Goal: Task Accomplishment & Management: Complete application form

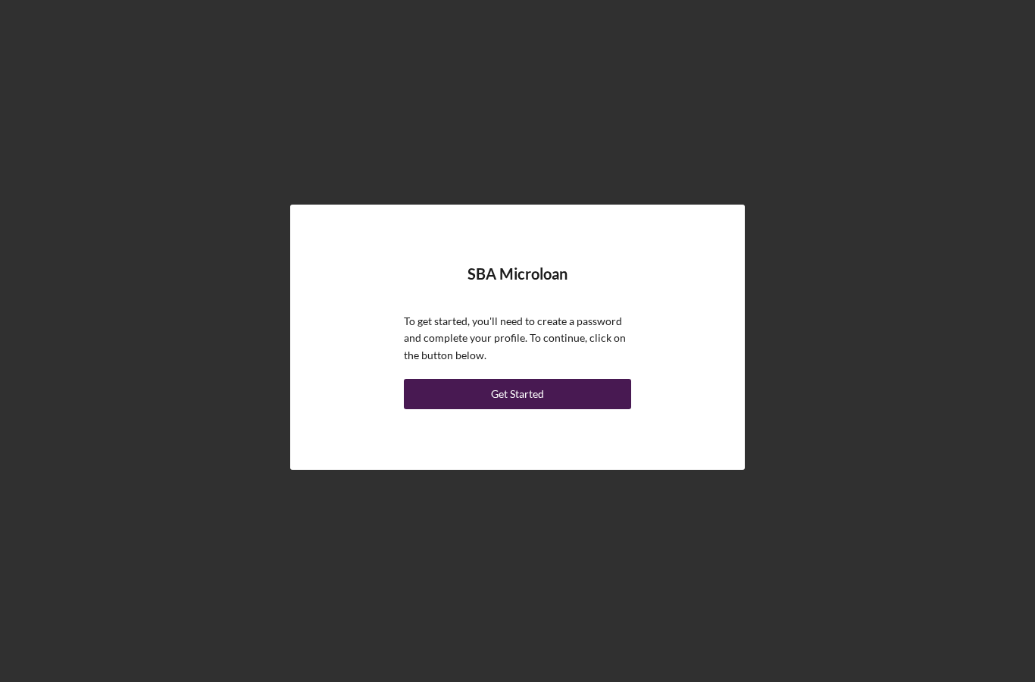
click at [445, 409] on button "Get Started" at bounding box center [517, 394] width 227 height 30
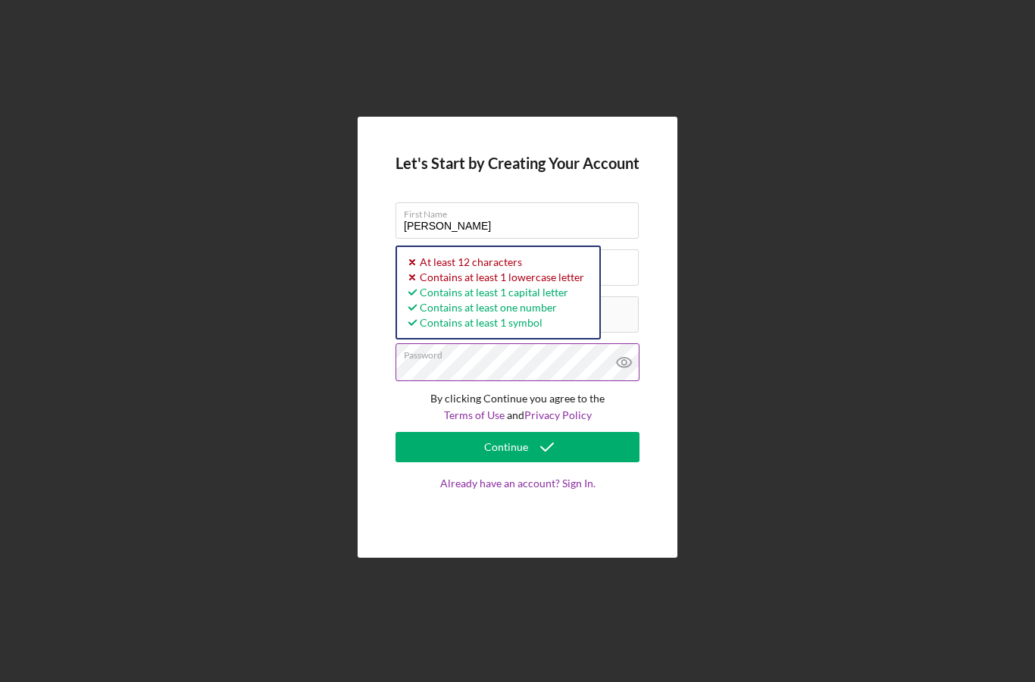
click at [625, 381] on icon at bounding box center [625, 362] width 38 height 38
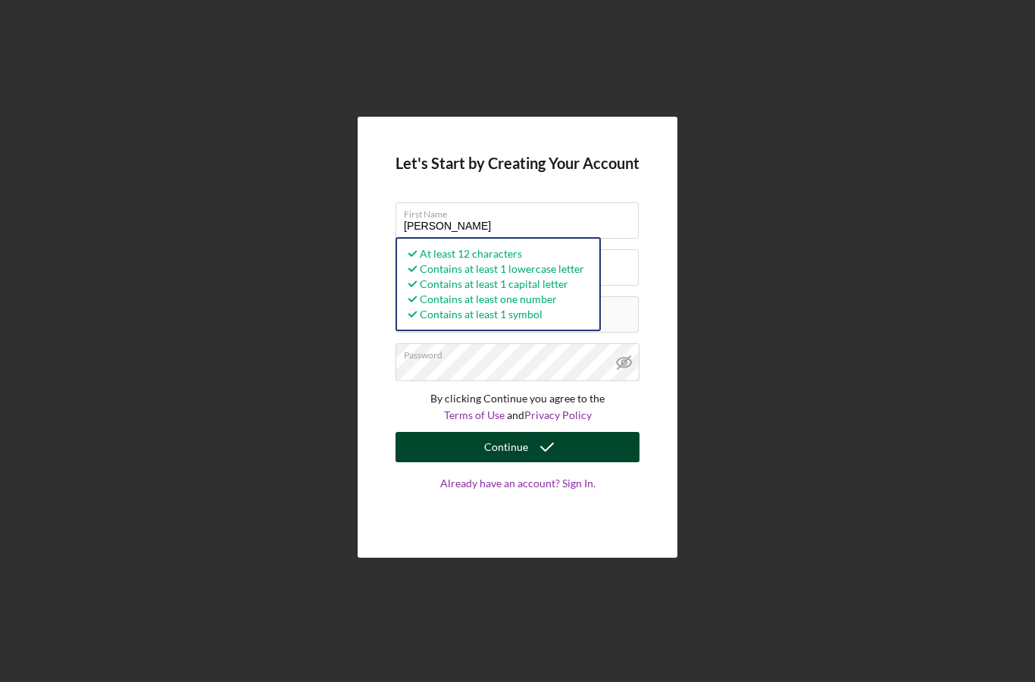
click at [526, 462] on div "Continue" at bounding box center [506, 447] width 44 height 30
